Goal: Find specific page/section: Find specific page/section

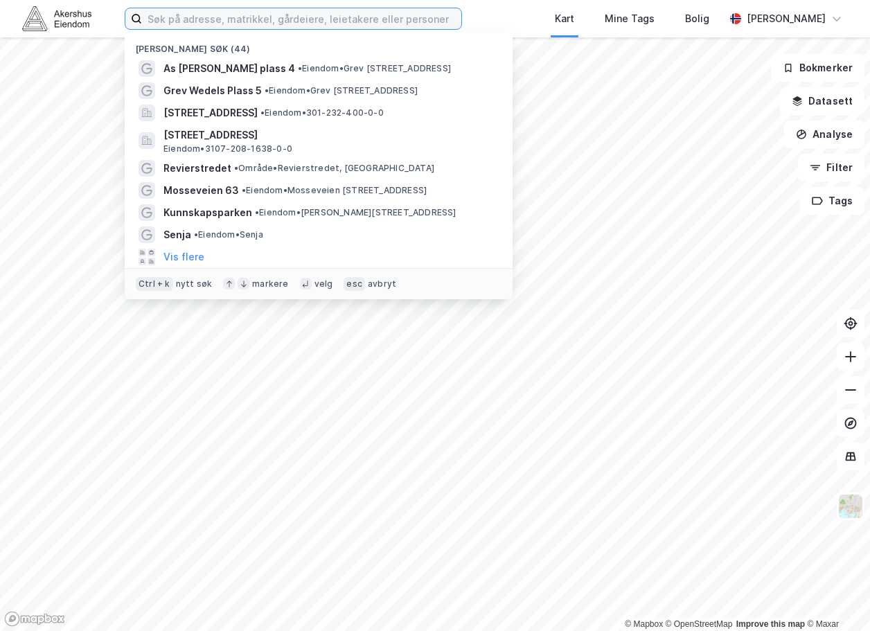
click at [211, 26] on input at bounding box center [301, 18] width 319 height 21
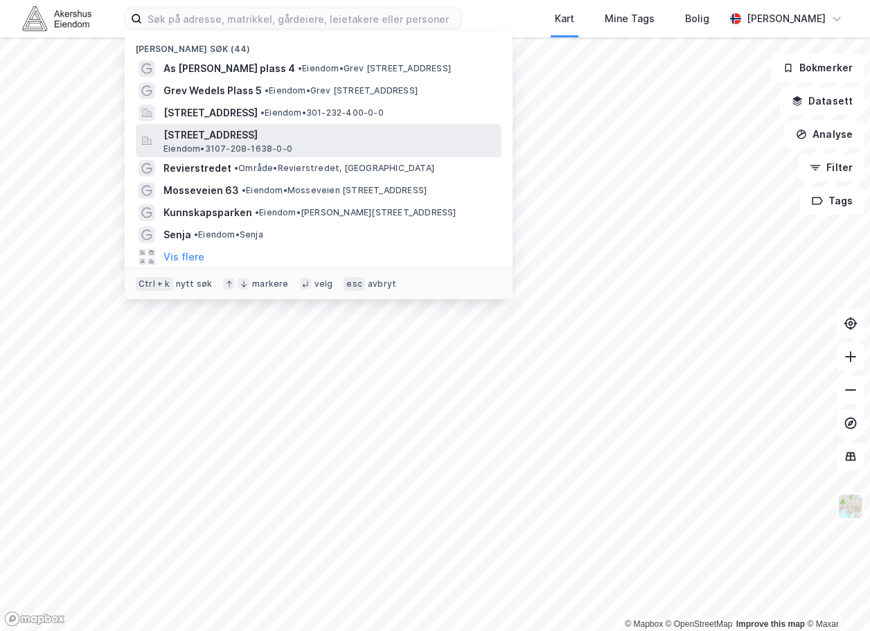
click at [237, 135] on span "[STREET_ADDRESS]" at bounding box center [330, 135] width 333 height 17
